Goal: Task Accomplishment & Management: Manage account settings

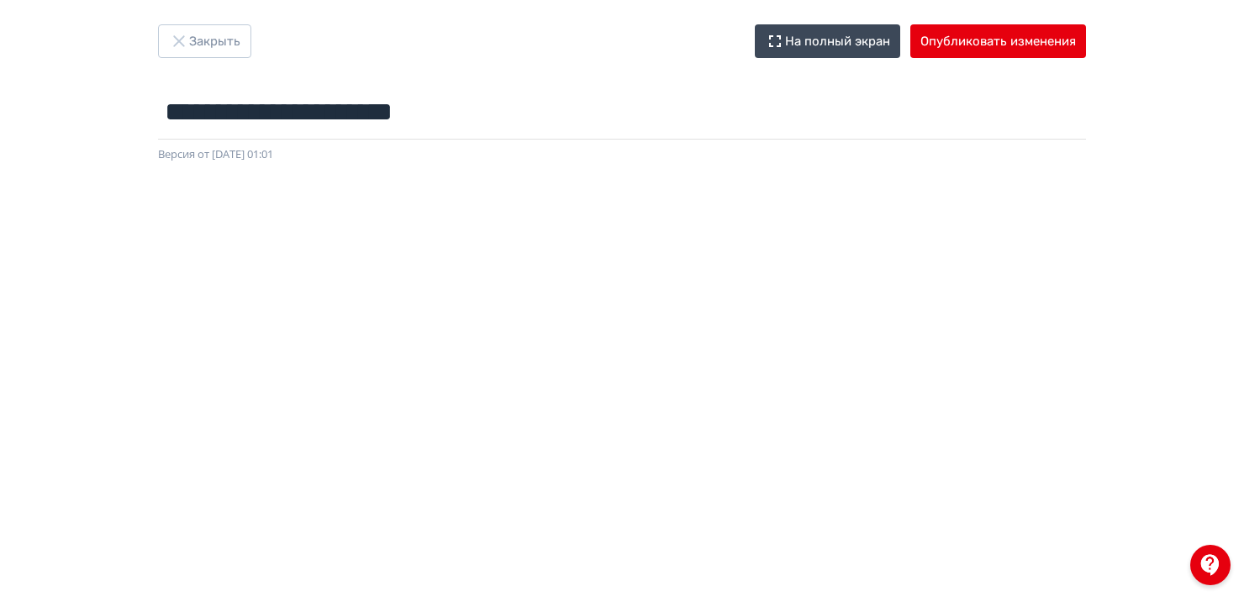
scroll to position [17, 0]
click at [1010, 40] on button "Опубликовать изменения" at bounding box center [998, 41] width 176 height 34
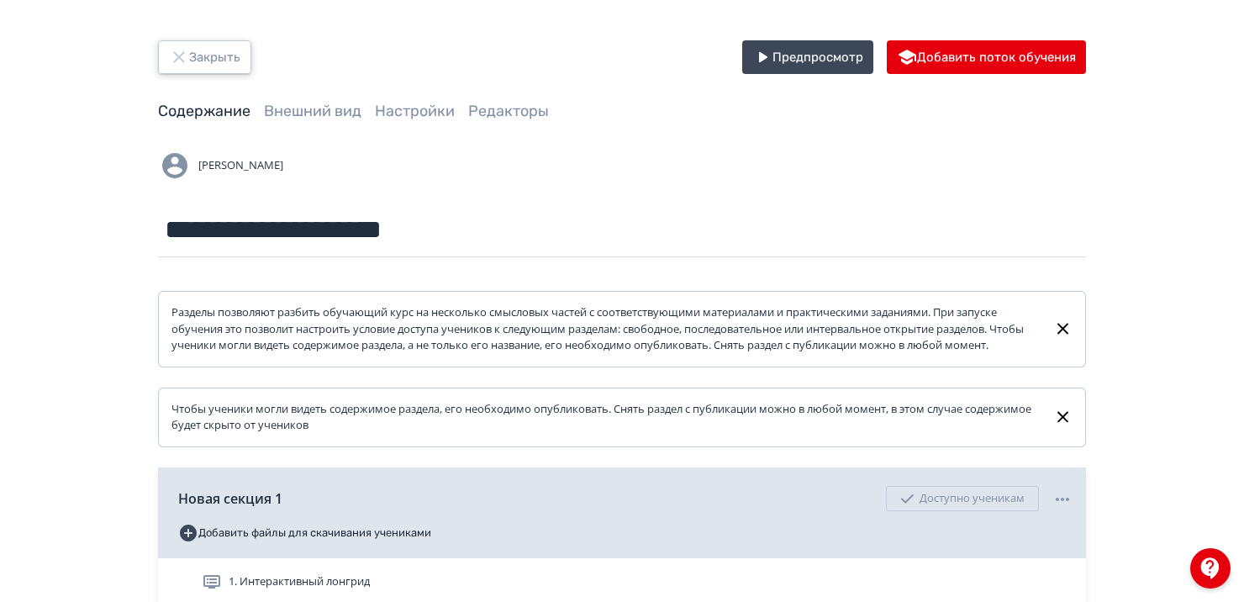
click at [200, 54] on button "Закрыть" at bounding box center [204, 57] width 93 height 34
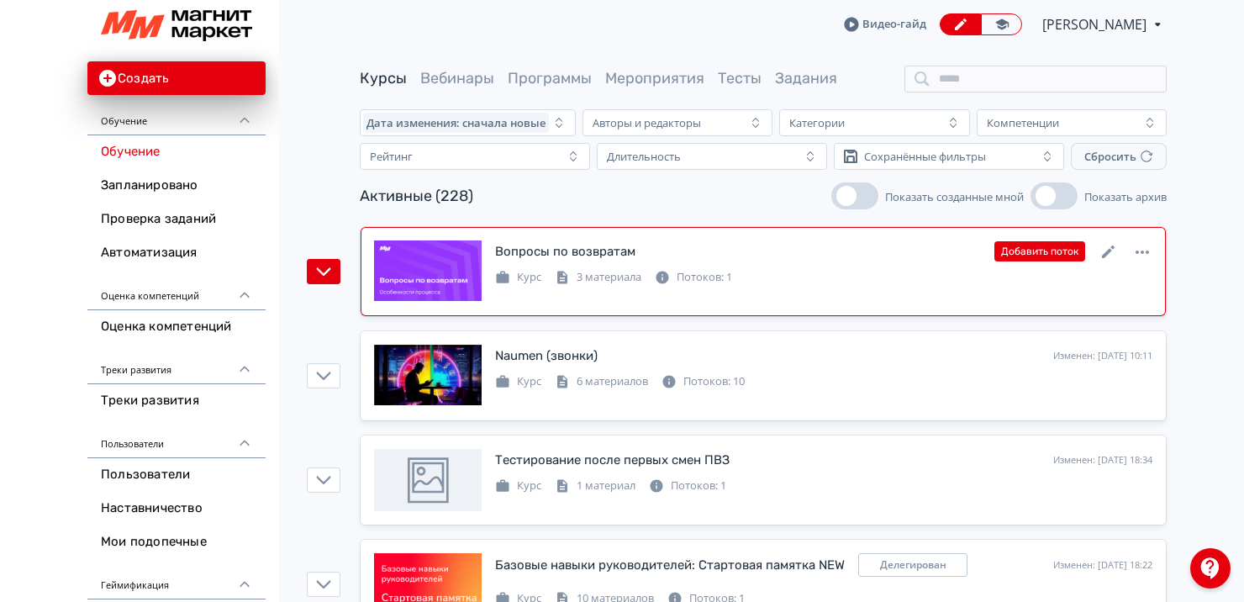
click at [788, 301] on div "Вопросы по возвратам Изменен: [DATE] 11:31 Добавить поток Курс 3 материала Пото…" at bounding box center [763, 271] width 778 height 62
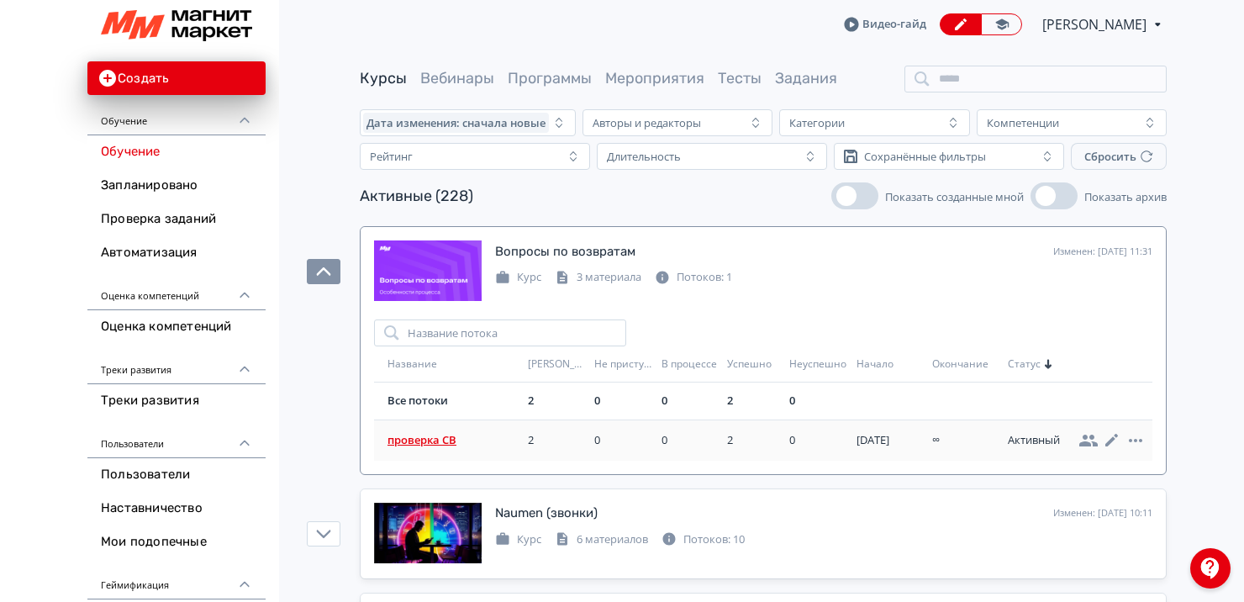
click at [414, 438] on span "проверка СВ" at bounding box center [454, 440] width 134 height 17
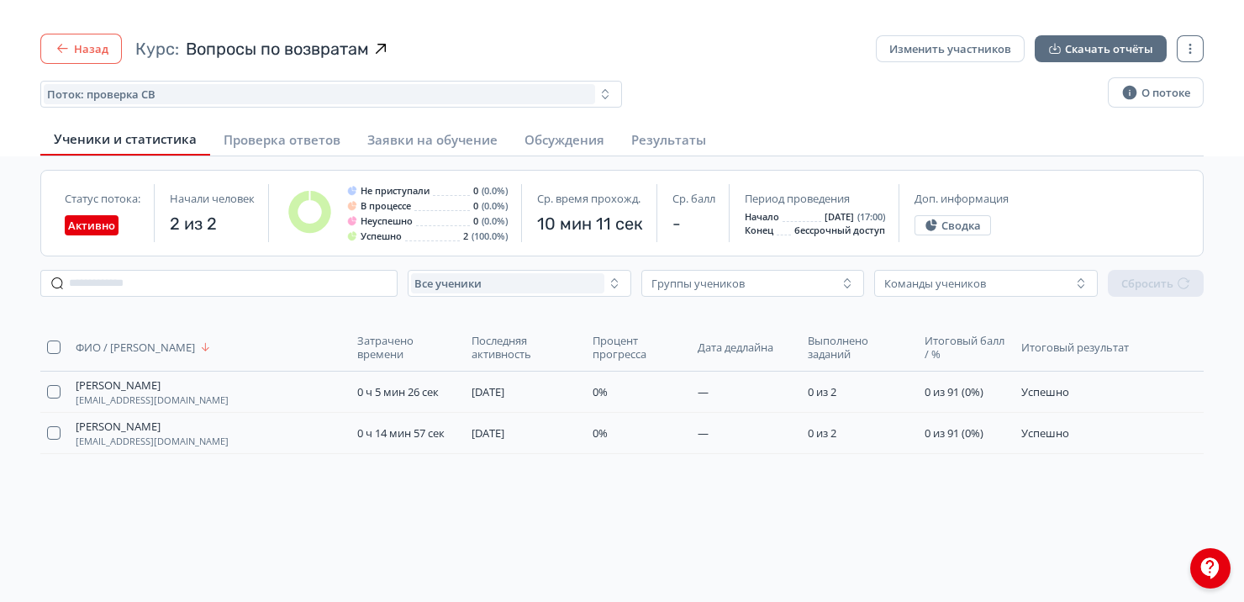
click at [87, 51] on button "Назад" at bounding box center [81, 49] width 82 height 30
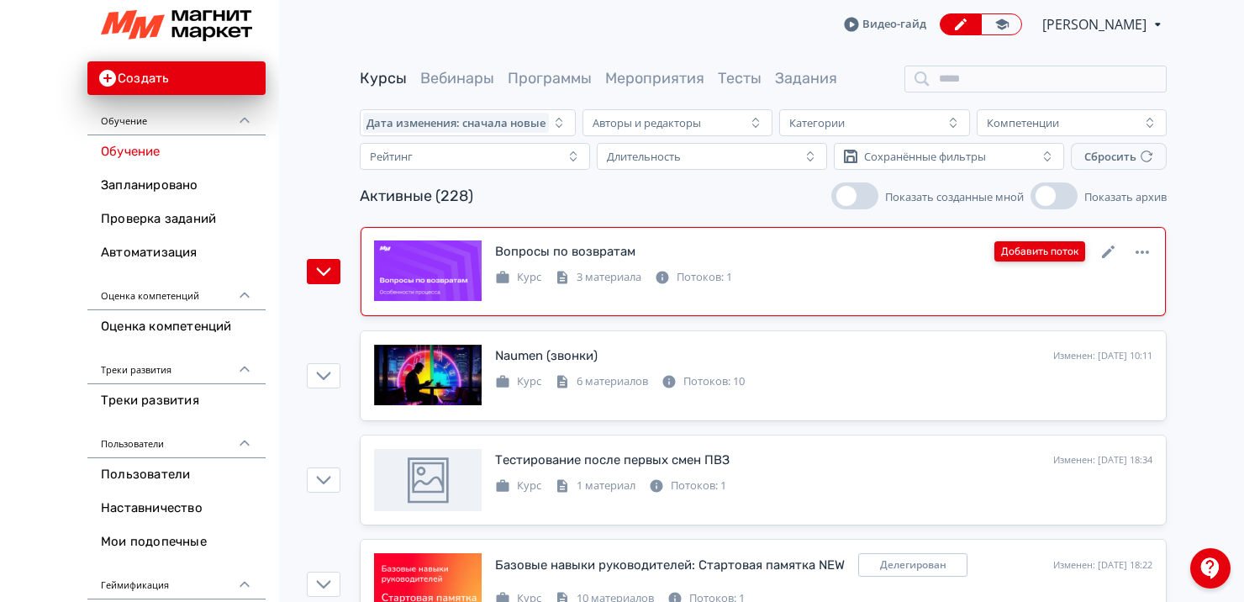
click at [1026, 252] on button "Добавить поток" at bounding box center [1039, 251] width 91 height 20
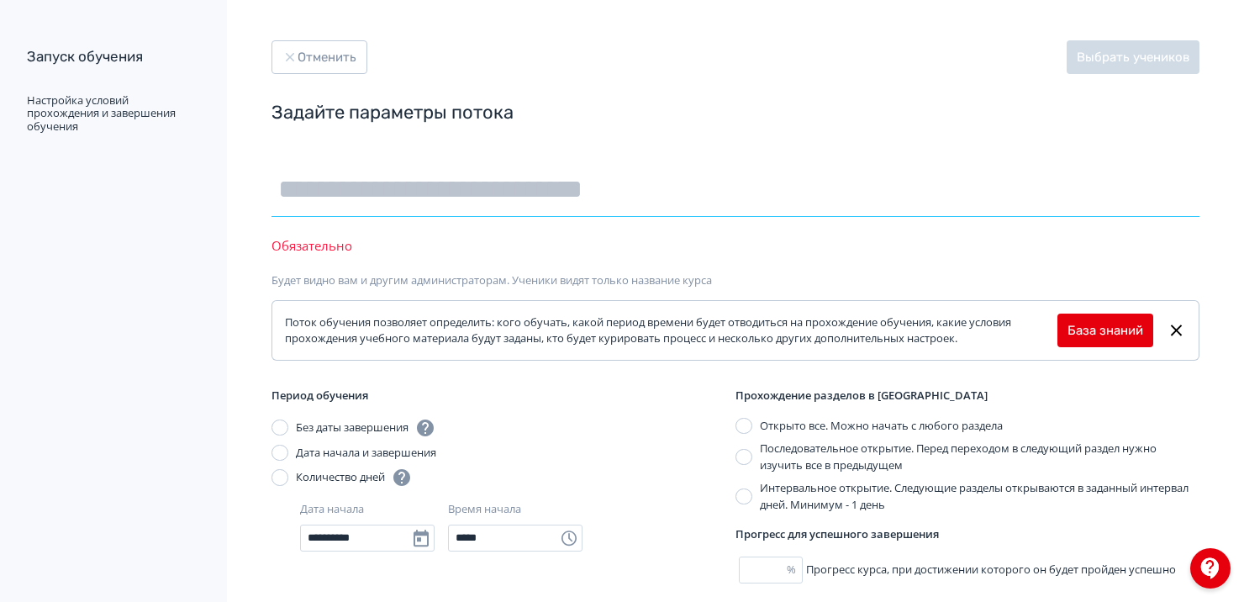
click at [323, 203] on input "text" at bounding box center [735, 189] width 928 height 55
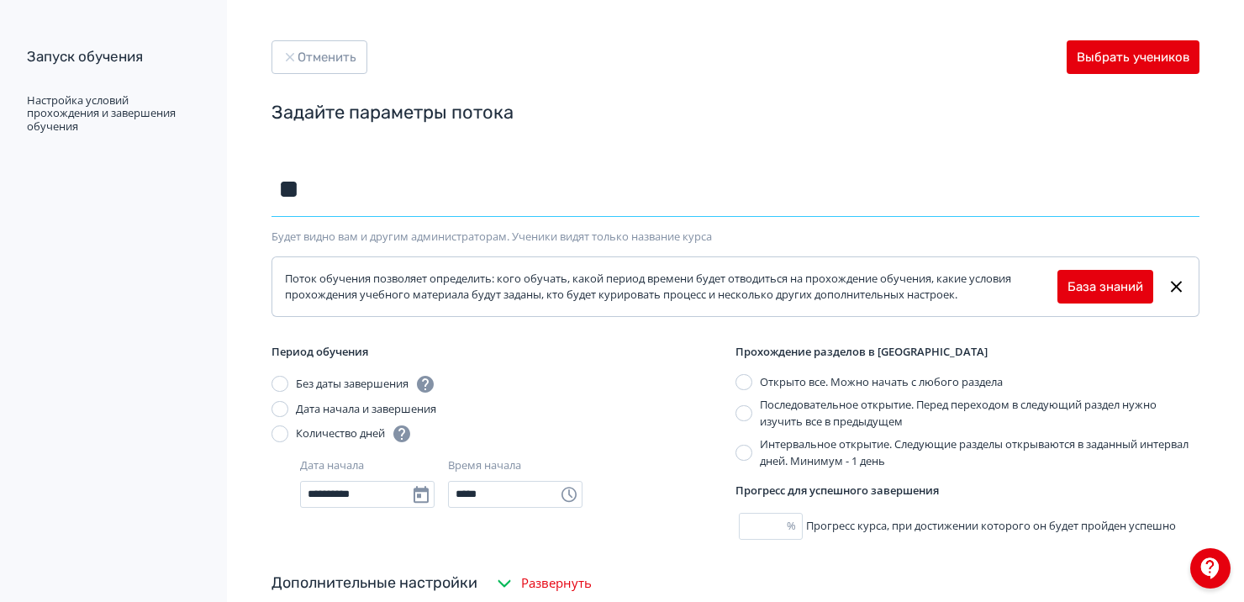
type input "*"
type input "********"
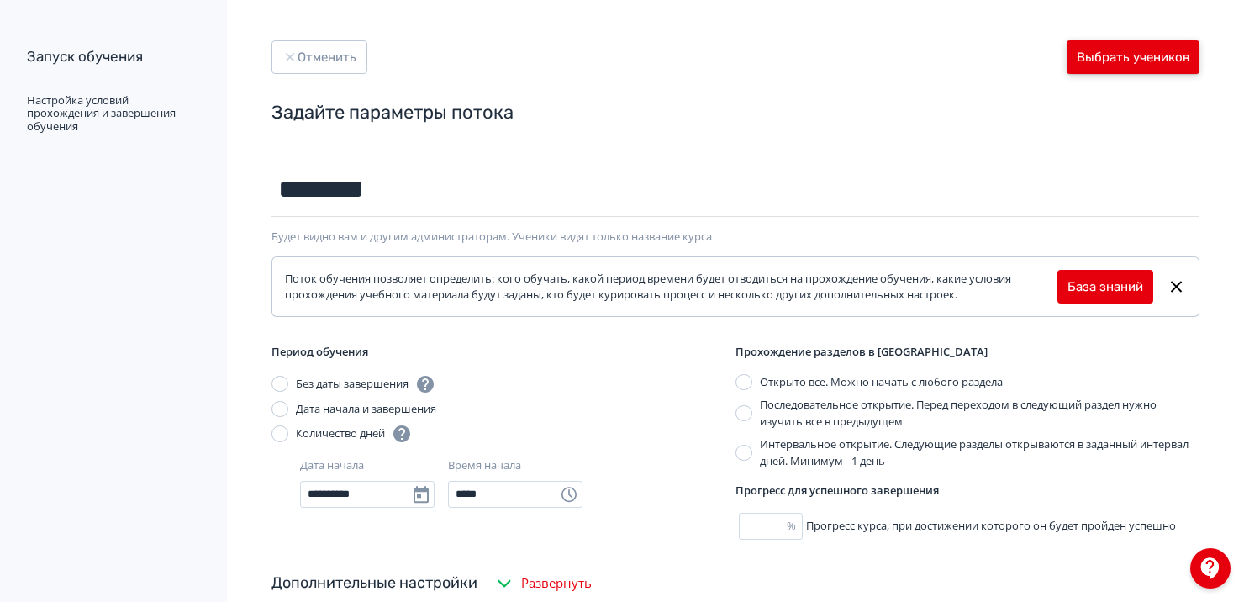
click at [1105, 62] on button "Выбрать учеников" at bounding box center [1133, 57] width 133 height 34
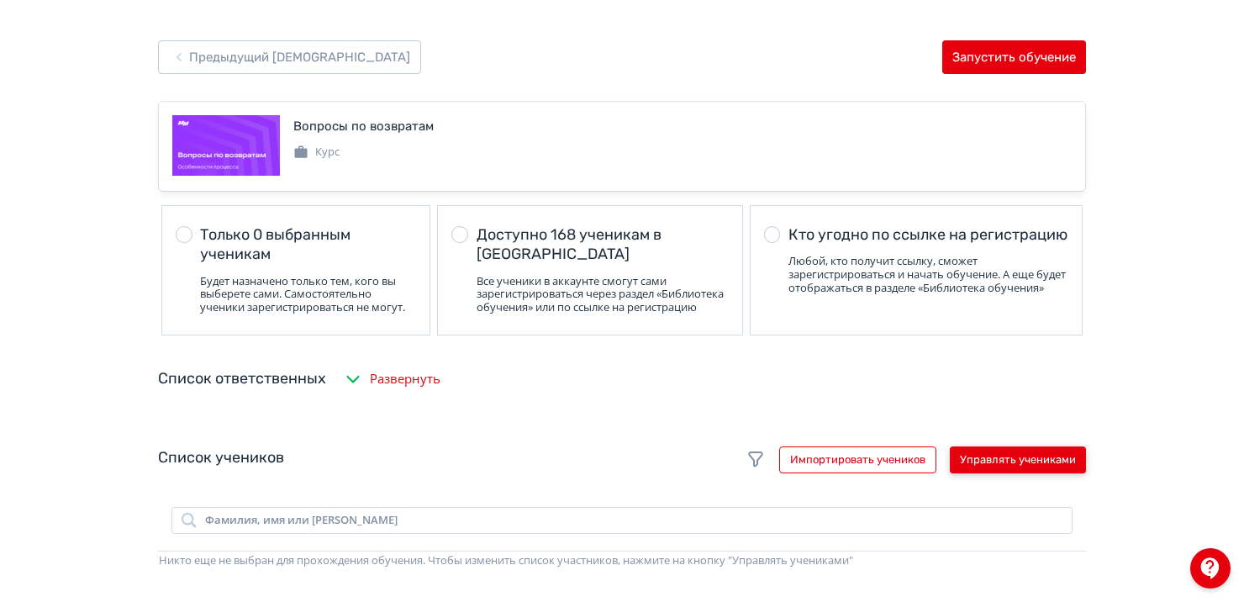
click at [1001, 469] on button "Управлять учениками" at bounding box center [1018, 459] width 136 height 27
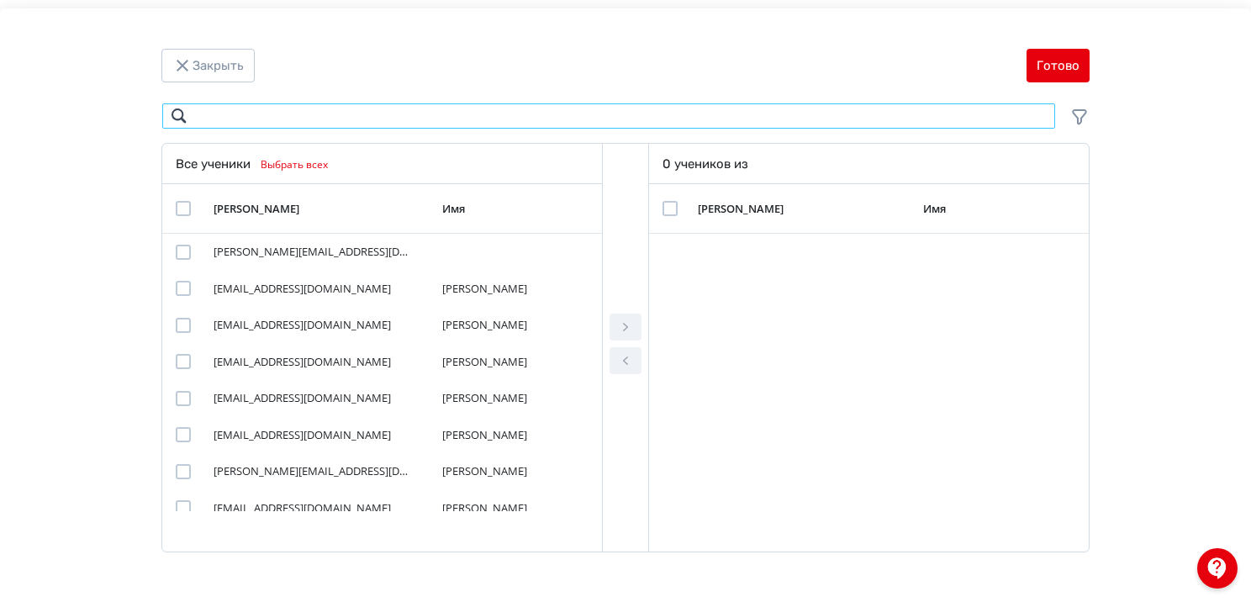
click at [276, 110] on input "Modal" at bounding box center [608, 116] width 894 height 27
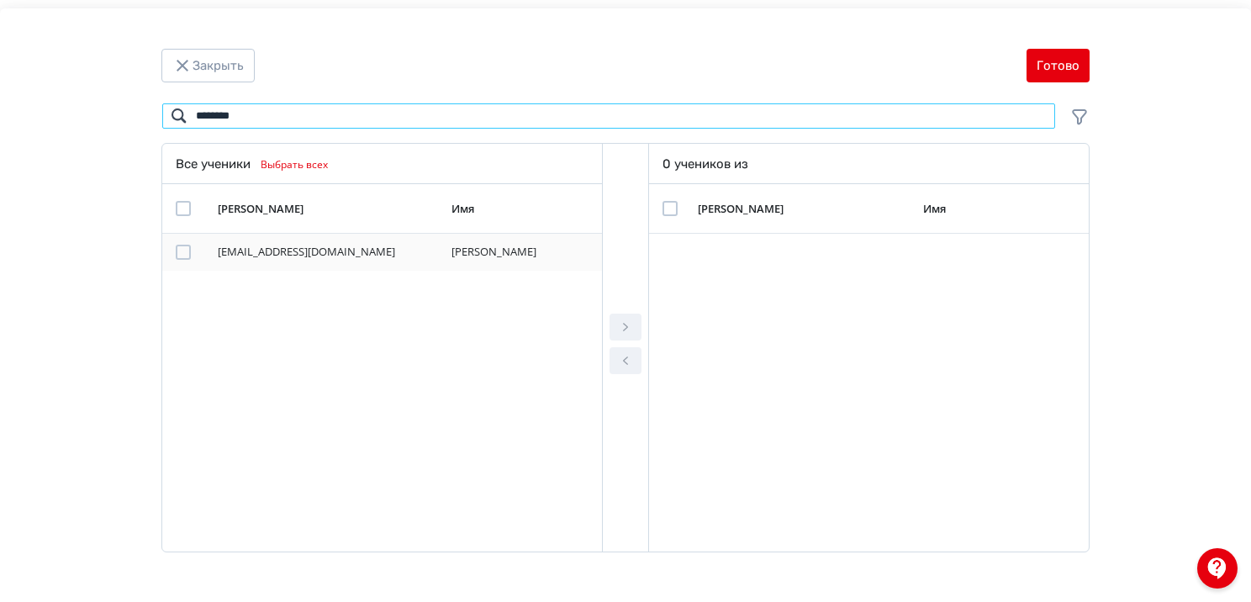
type input "********"
click at [185, 251] on div "Modal" at bounding box center [183, 252] width 15 height 15
click at [614, 324] on button "Modal" at bounding box center [625, 326] width 32 height 27
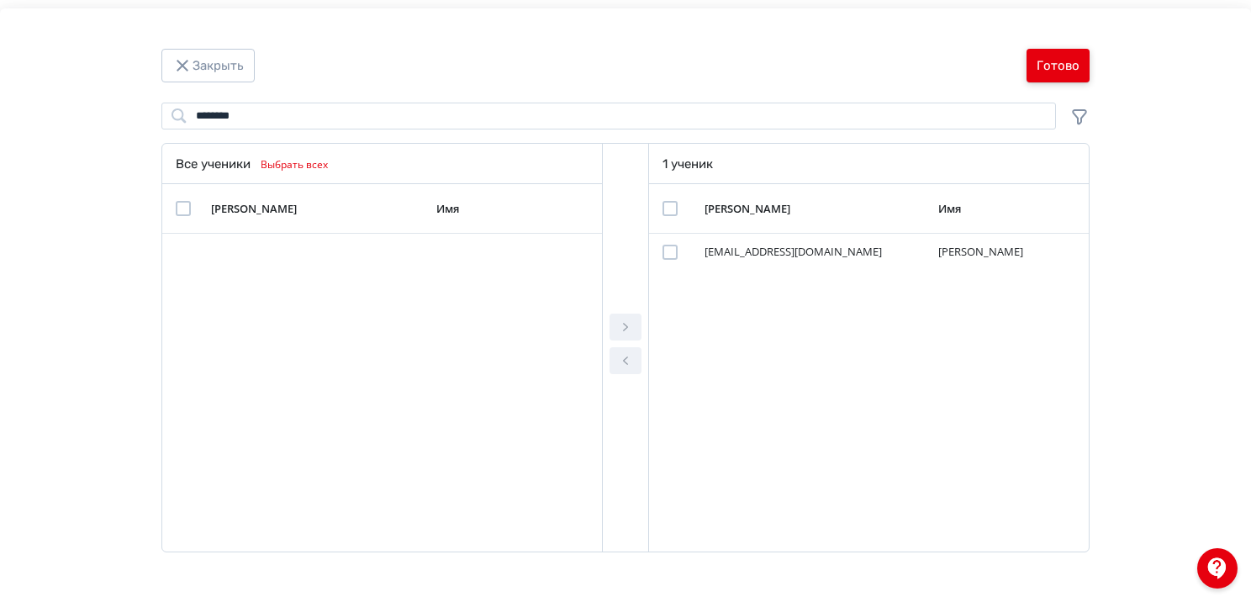
click at [1070, 62] on button "Готово" at bounding box center [1057, 66] width 63 height 34
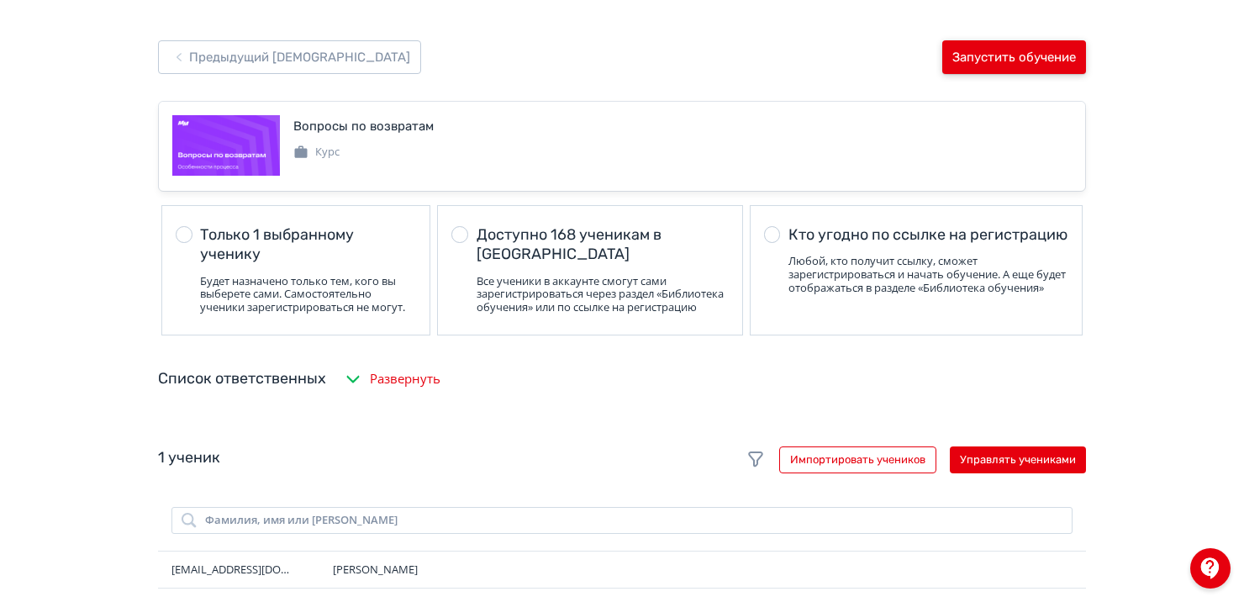
click at [1024, 44] on button "Запустить обучение" at bounding box center [1014, 57] width 144 height 34
